Goal: Task Accomplishment & Management: Use online tool/utility

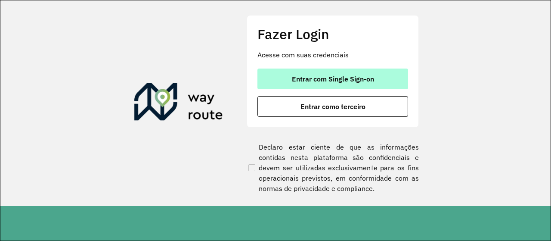
click at [333, 82] on span "Entrar com Single Sign-on" at bounding box center [333, 78] width 82 height 7
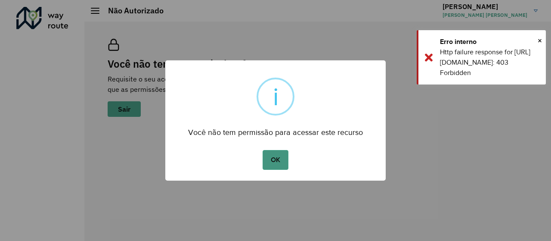
click at [272, 158] on button "OK" at bounding box center [275, 160] width 25 height 20
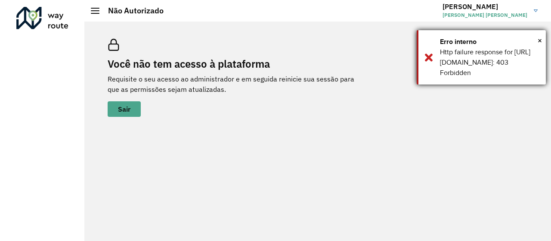
click at [542, 40] on div "× Erro interno Http failure response for https://apim.ambevdevs.com.br/roteiriz…" at bounding box center [481, 57] width 129 height 54
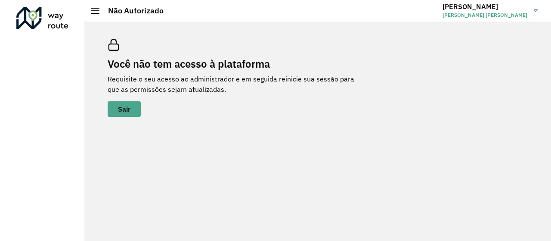
click at [114, 9] on h2 "Não Autorizado" at bounding box center [131, 10] width 64 height 9
click at [100, 12] on h2 "Não Autorizado" at bounding box center [131, 10] width 64 height 9
click at [94, 12] on div at bounding box center [95, 11] width 9 height 6
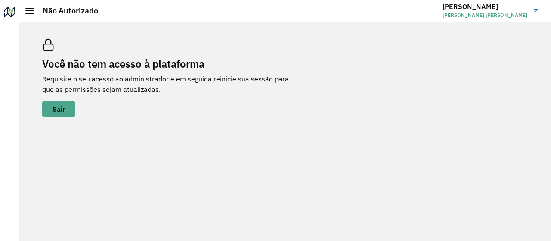
click at [32, 6] on div "Não Autorizado" at bounding box center [61, 10] width 73 height 9
